Goal: Information Seeking & Learning: Learn about a topic

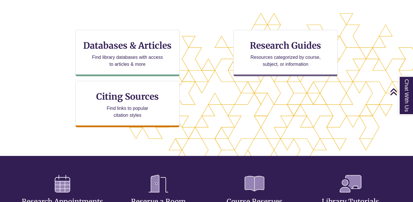
scroll to position [183, 0]
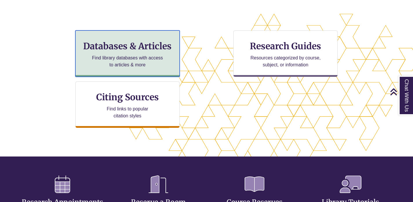
click at [159, 65] on p "Find library databases with access to articles & more" at bounding box center [127, 61] width 76 height 14
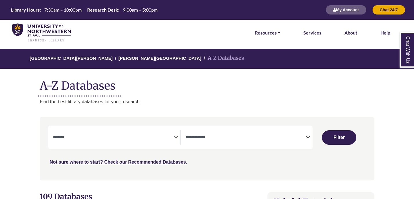
select select "Database Subject Filter"
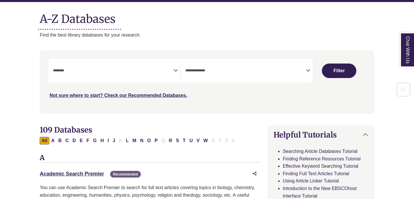
scroll to position [67, 0]
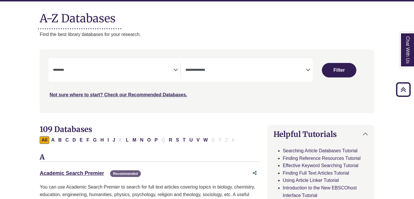
click at [235, 76] on span "Search filters" at bounding box center [245, 70] width 120 height 15
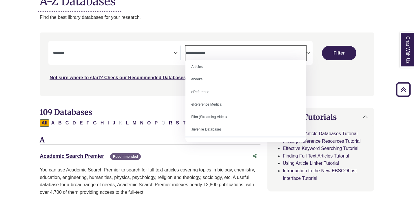
scroll to position [0, 0]
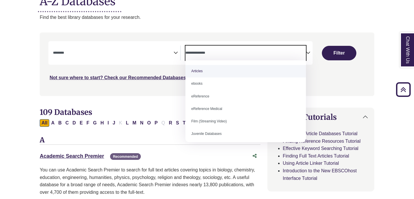
select select "*****"
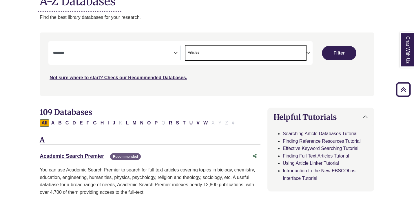
click at [161, 56] on span "Search filters" at bounding box center [113, 52] width 120 height 15
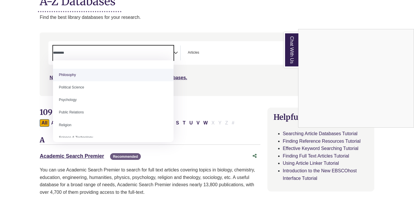
scroll to position [434, 0]
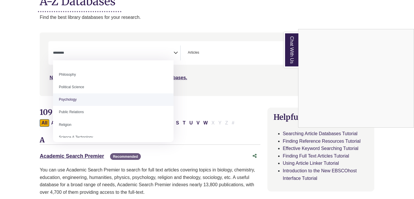
select select "*****"
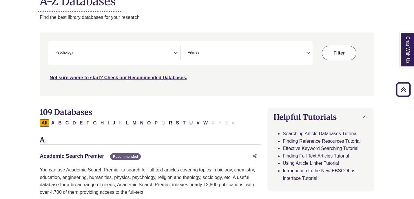
click at [330, 53] on button "Filter" at bounding box center [339, 53] width 34 height 14
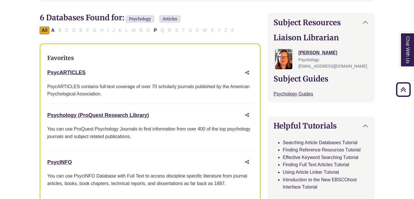
scroll to position [180, 0]
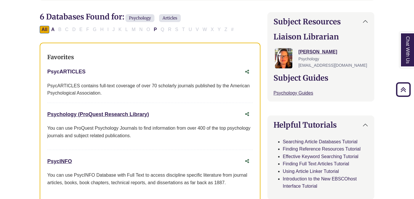
click at [77, 72] on link "PsycARTICLES This link opens in a new window" at bounding box center [66, 72] width 38 height 6
